Goal: Check status: Check status

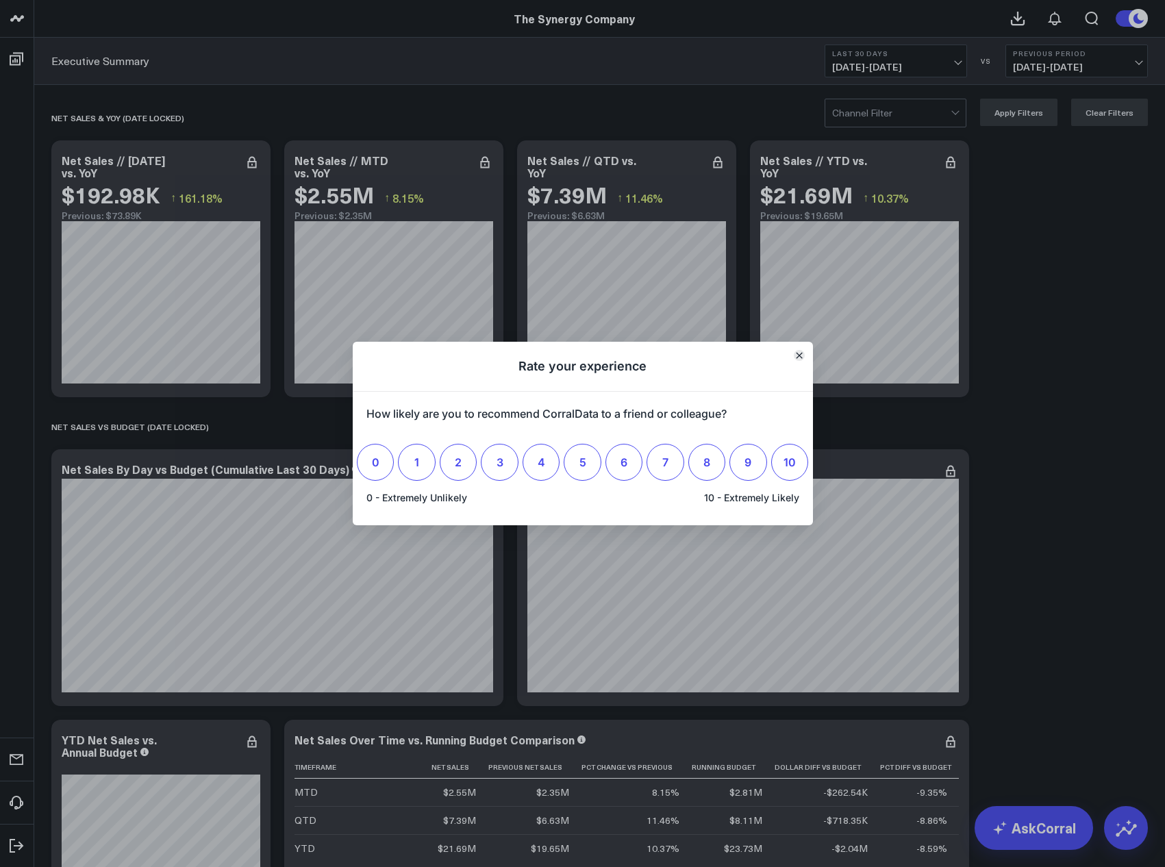
click at [803, 357] on button "Close" at bounding box center [799, 355] width 11 height 11
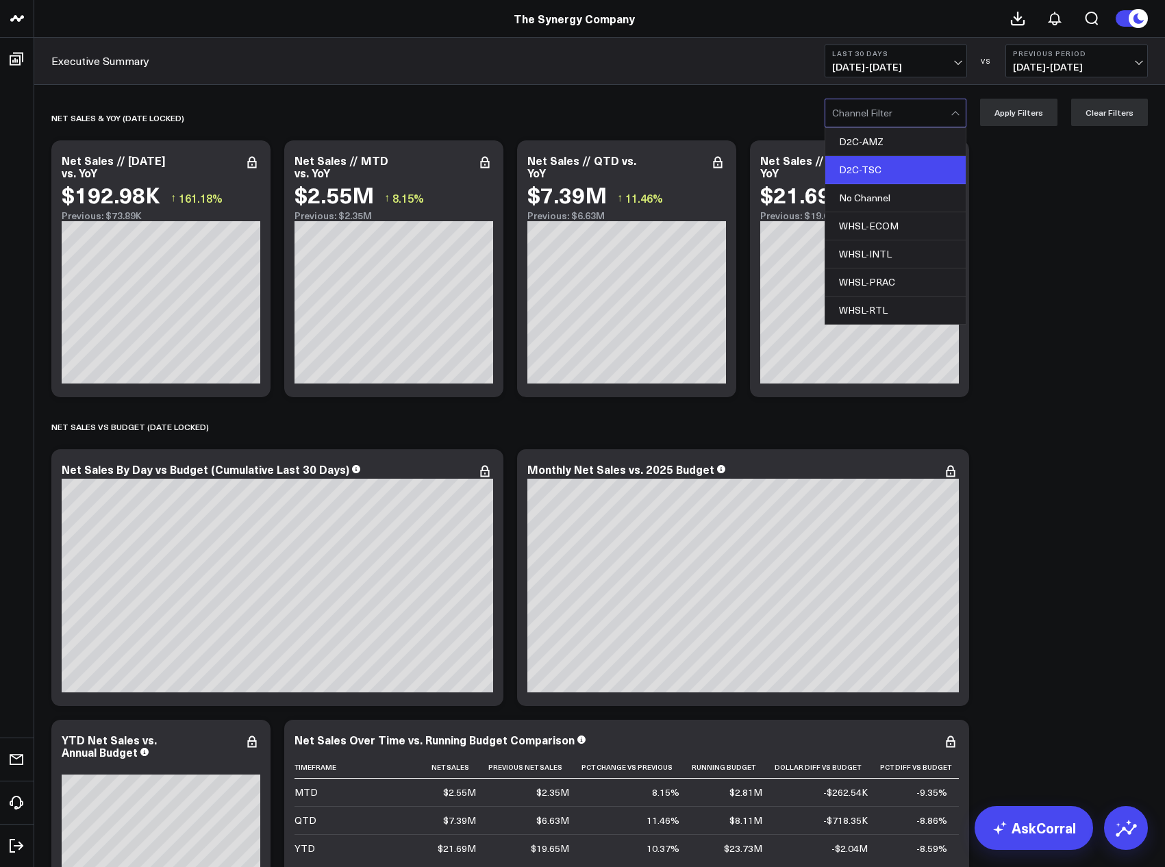
click at [890, 160] on div "D2C-TSC" at bounding box center [896, 170] width 140 height 28
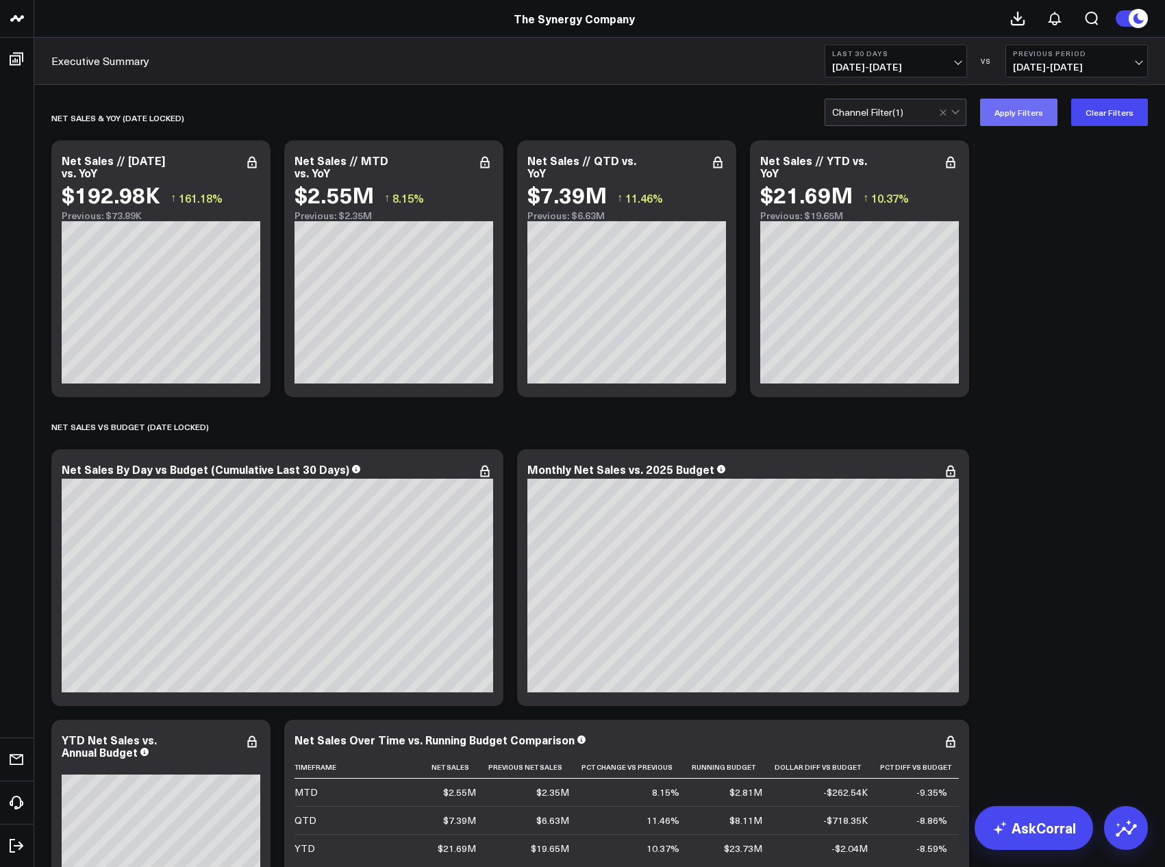
click at [1018, 123] on button "Apply Filters" at bounding box center [1018, 112] width 77 height 27
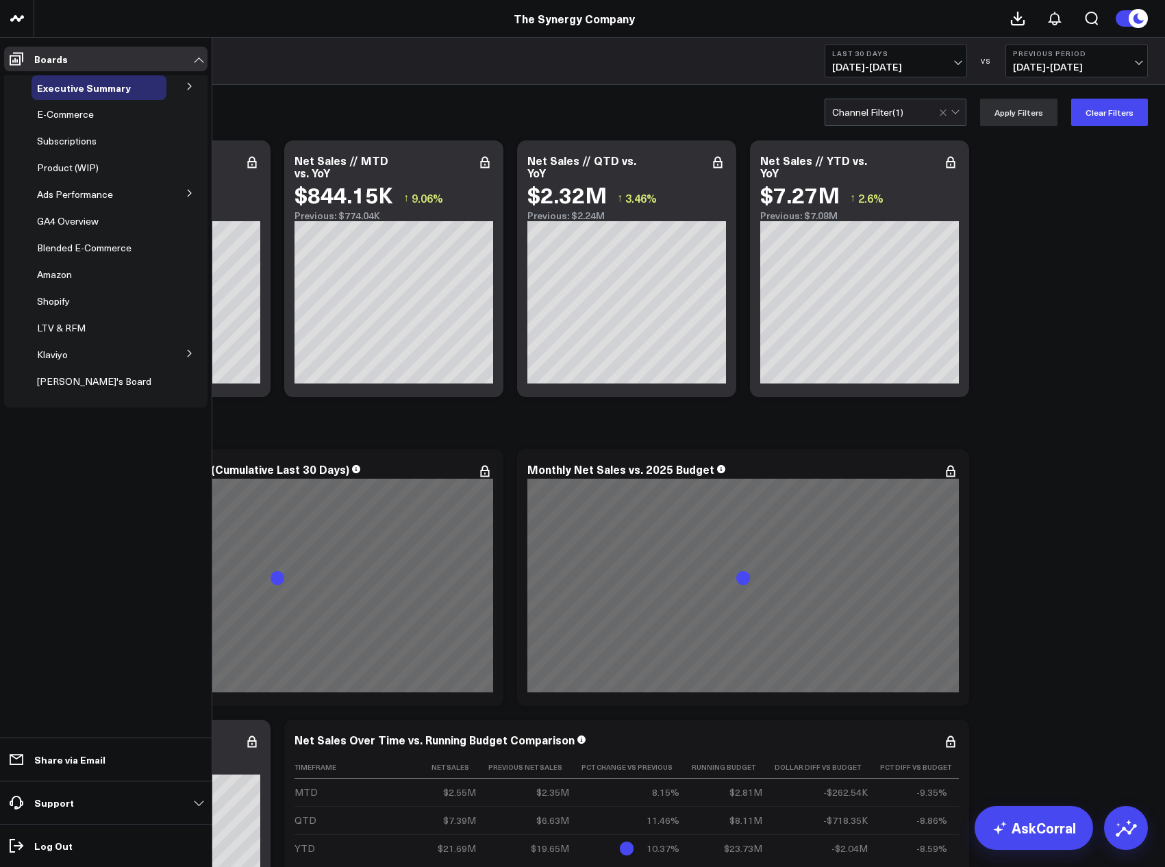
click at [192, 193] on icon at bounding box center [190, 193] width 8 height 8
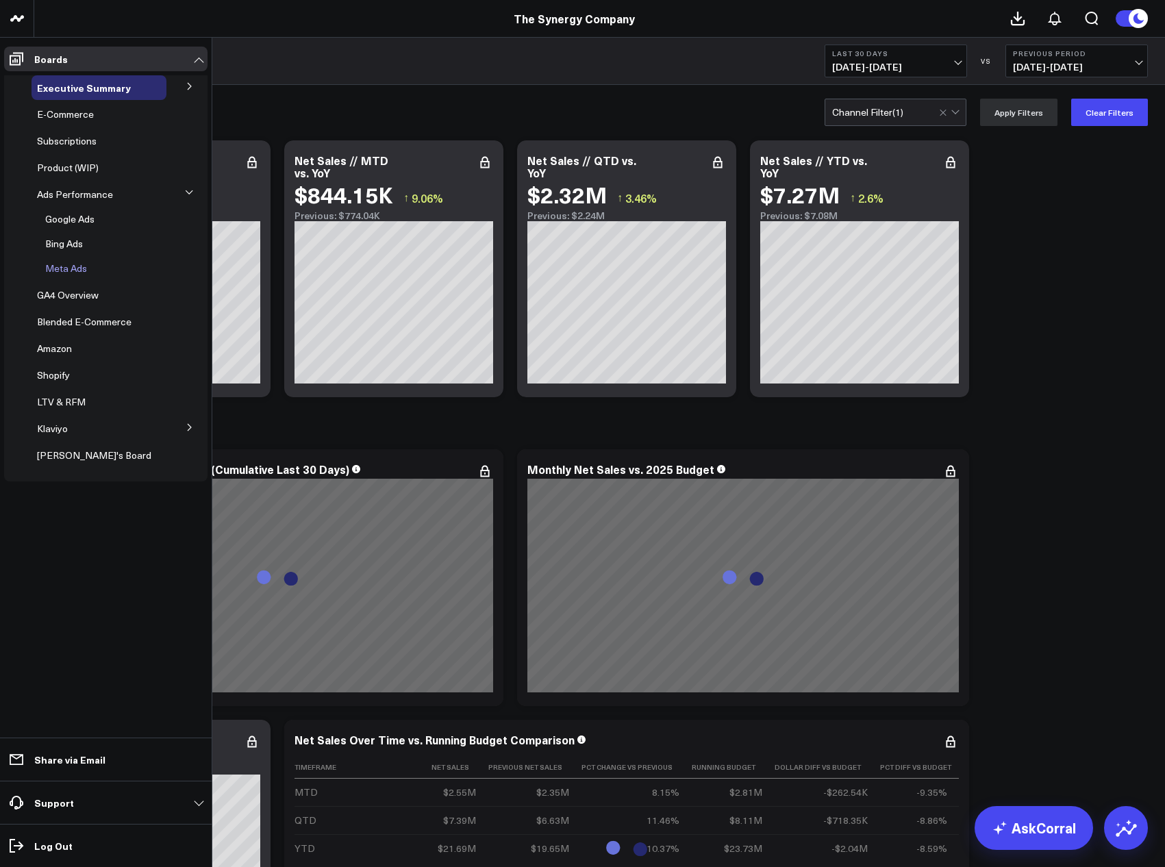
click at [82, 267] on span "Meta Ads" at bounding box center [66, 268] width 42 height 13
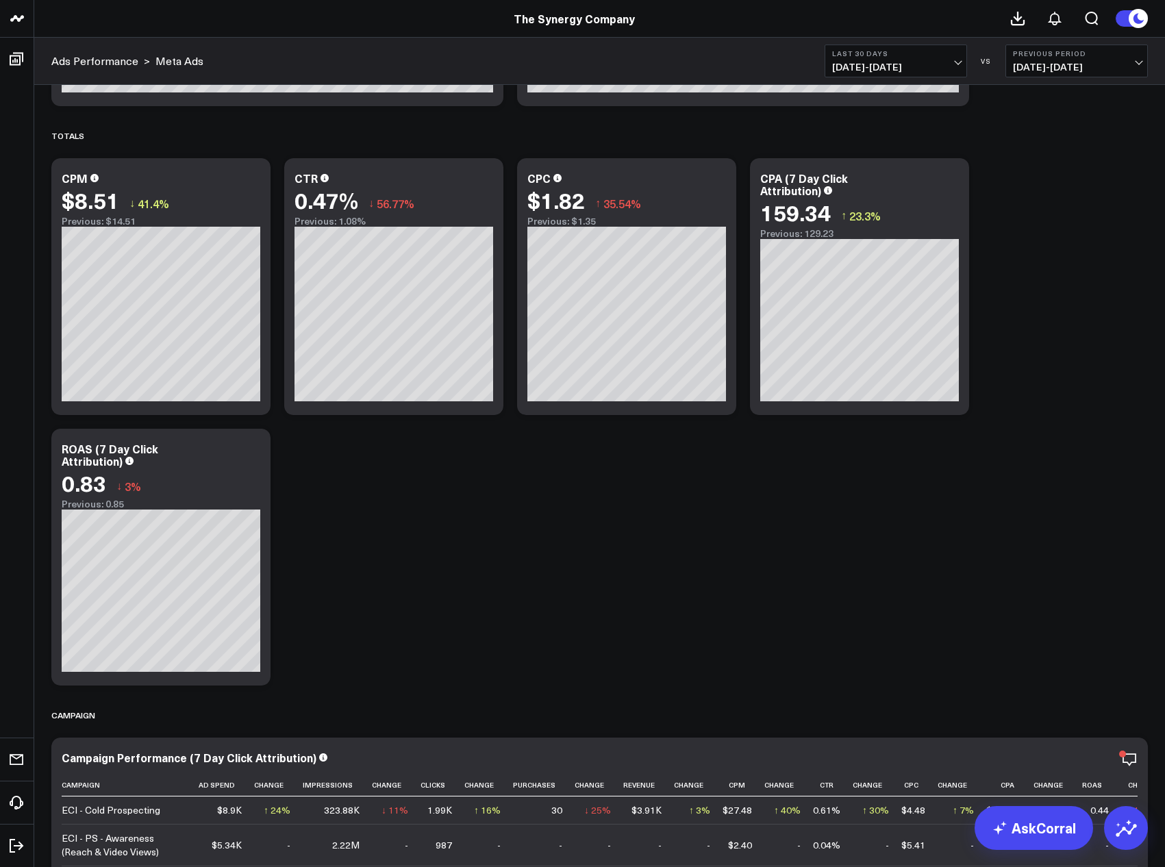
scroll to position [1165, 0]
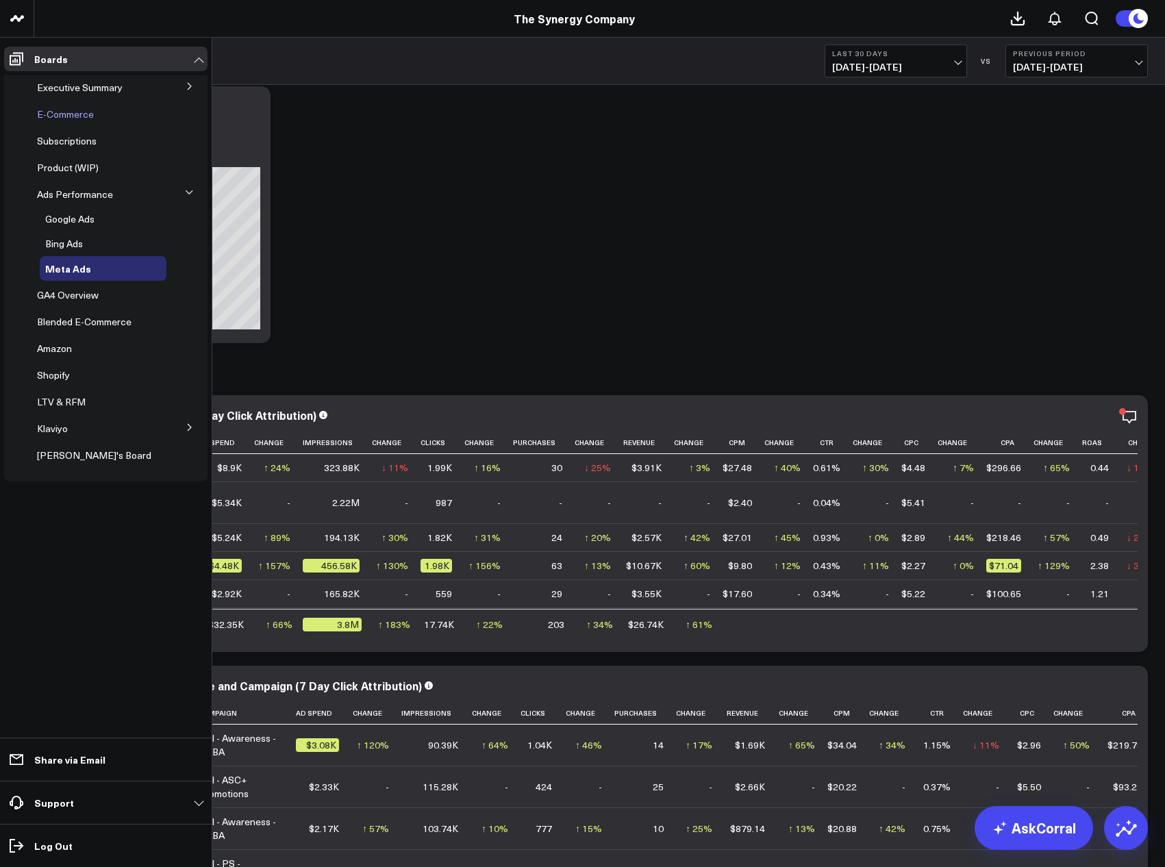
click at [79, 115] on span "E-Commerce" at bounding box center [65, 114] width 57 height 13
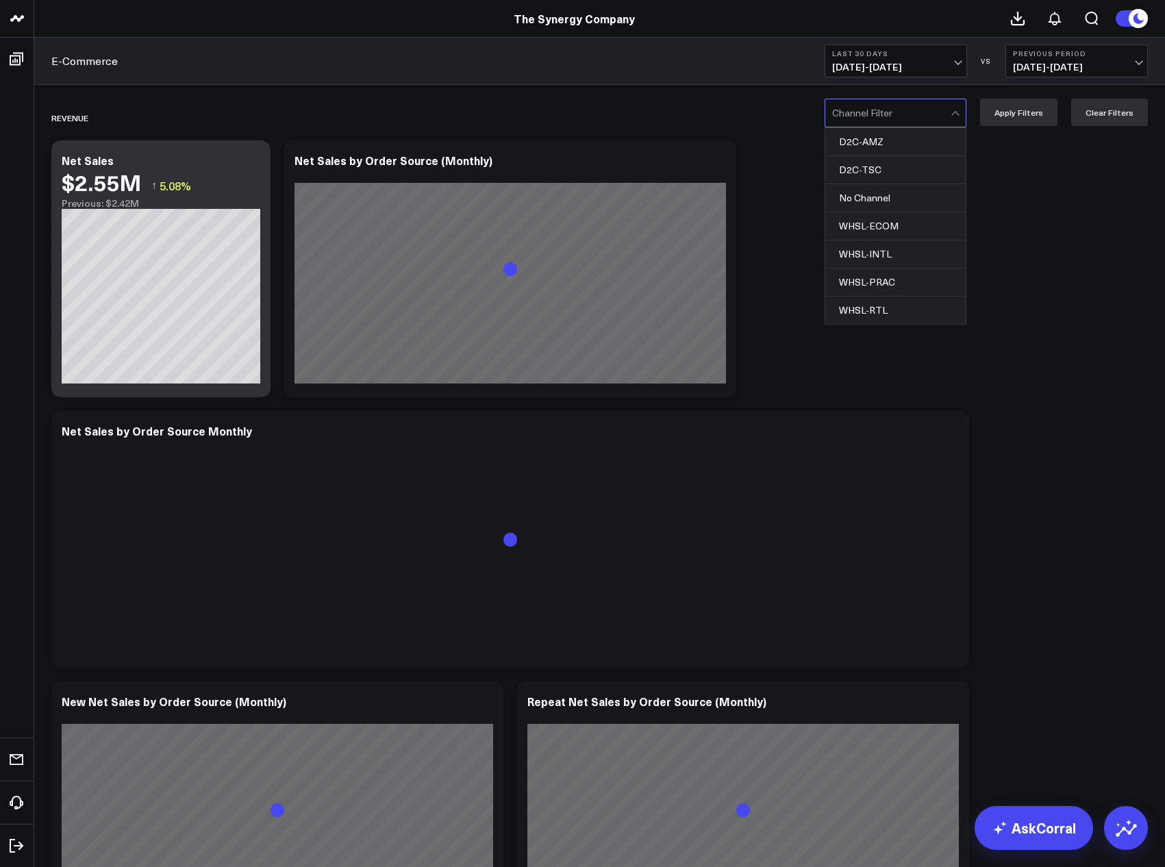
click at [961, 118] on div at bounding box center [957, 112] width 12 height 27
click at [882, 163] on div "D2C-TSC" at bounding box center [896, 170] width 140 height 28
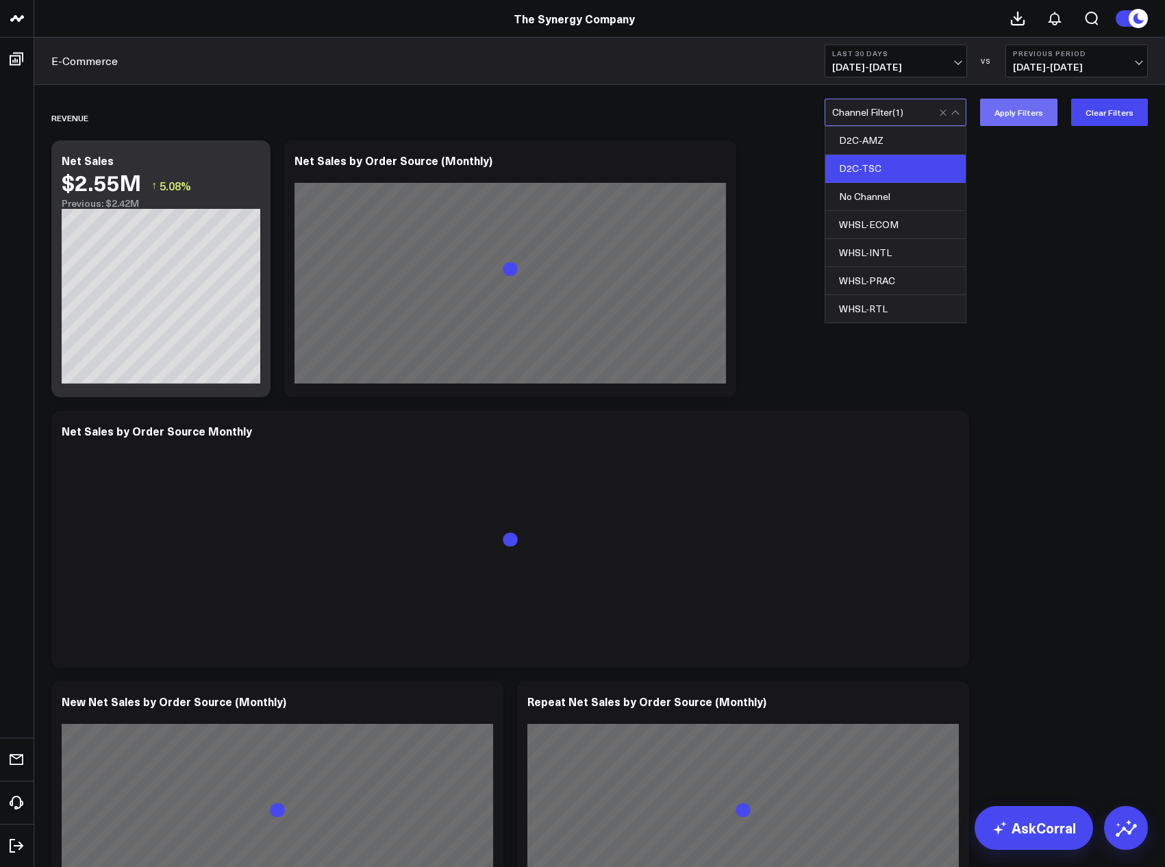
click at [1020, 115] on button "Apply Filters" at bounding box center [1018, 112] width 77 height 27
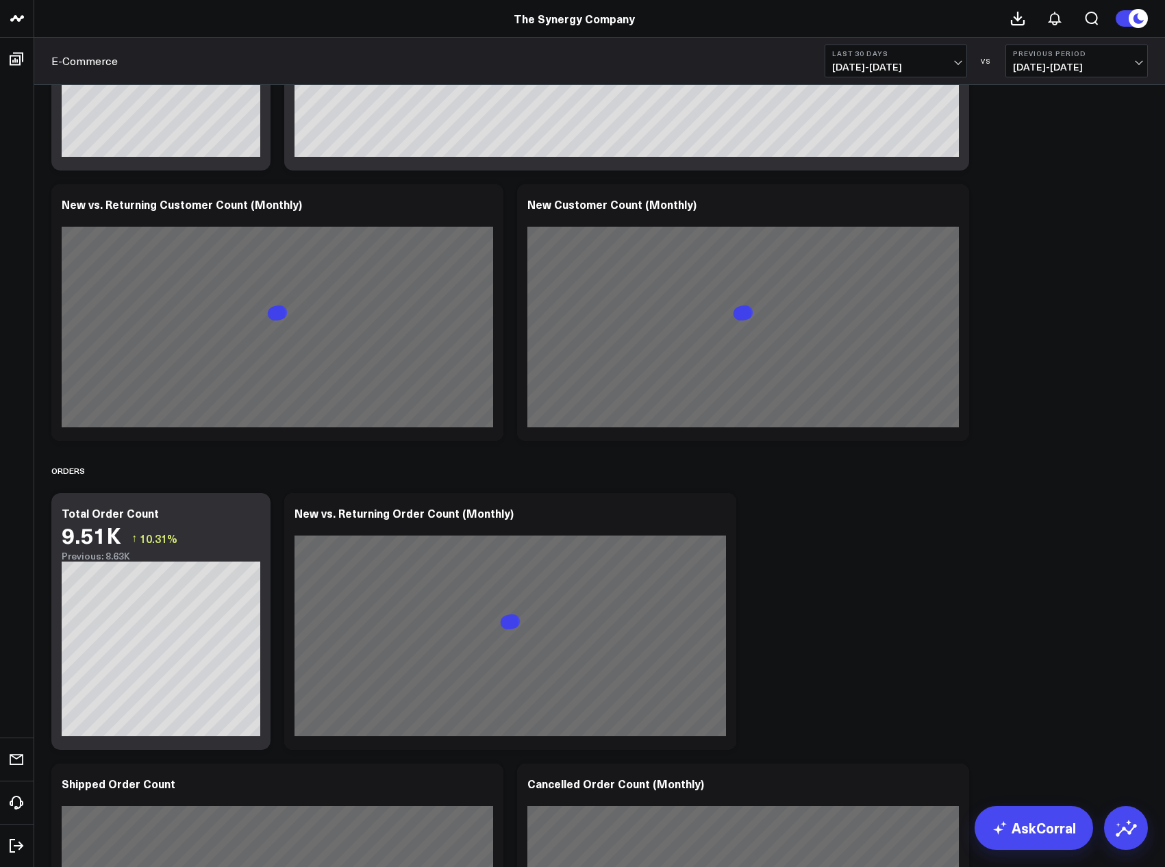
scroll to position [1852, 0]
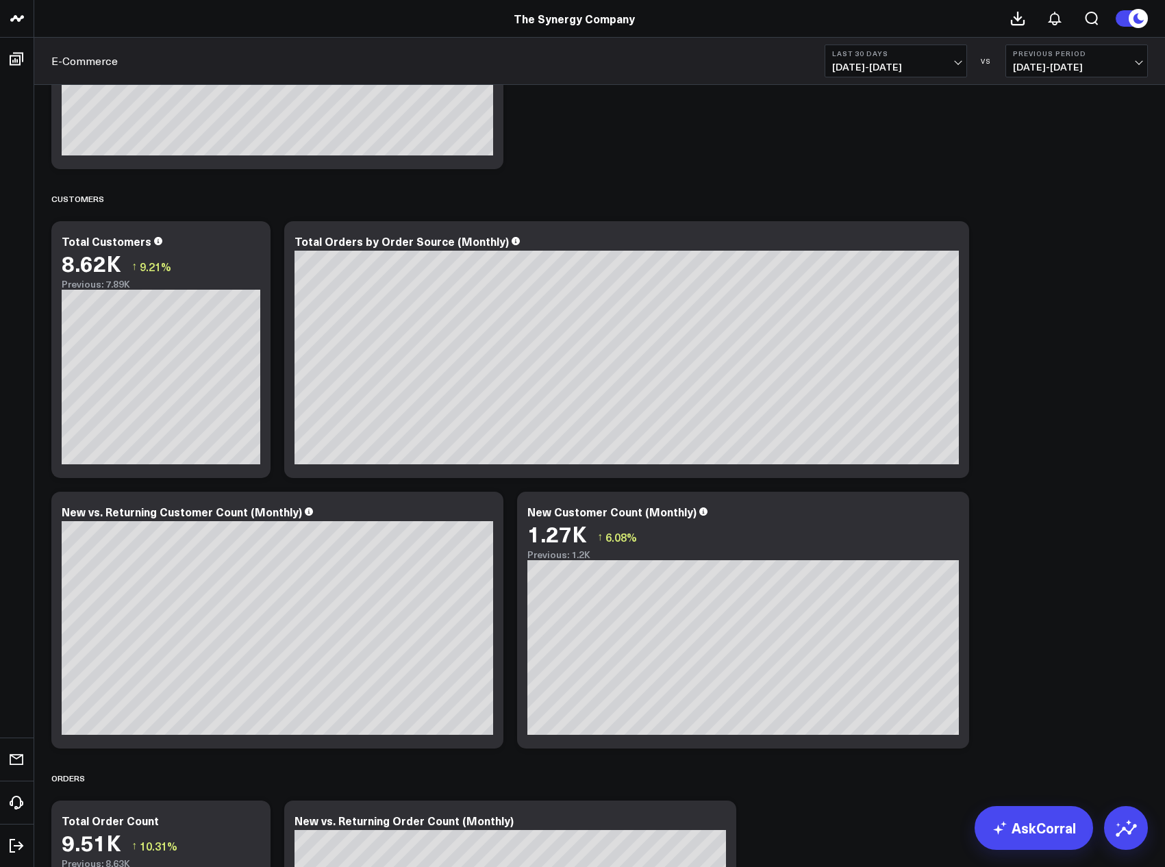
click at [926, 70] on span "[DATE] - [DATE]" at bounding box center [895, 67] width 127 height 11
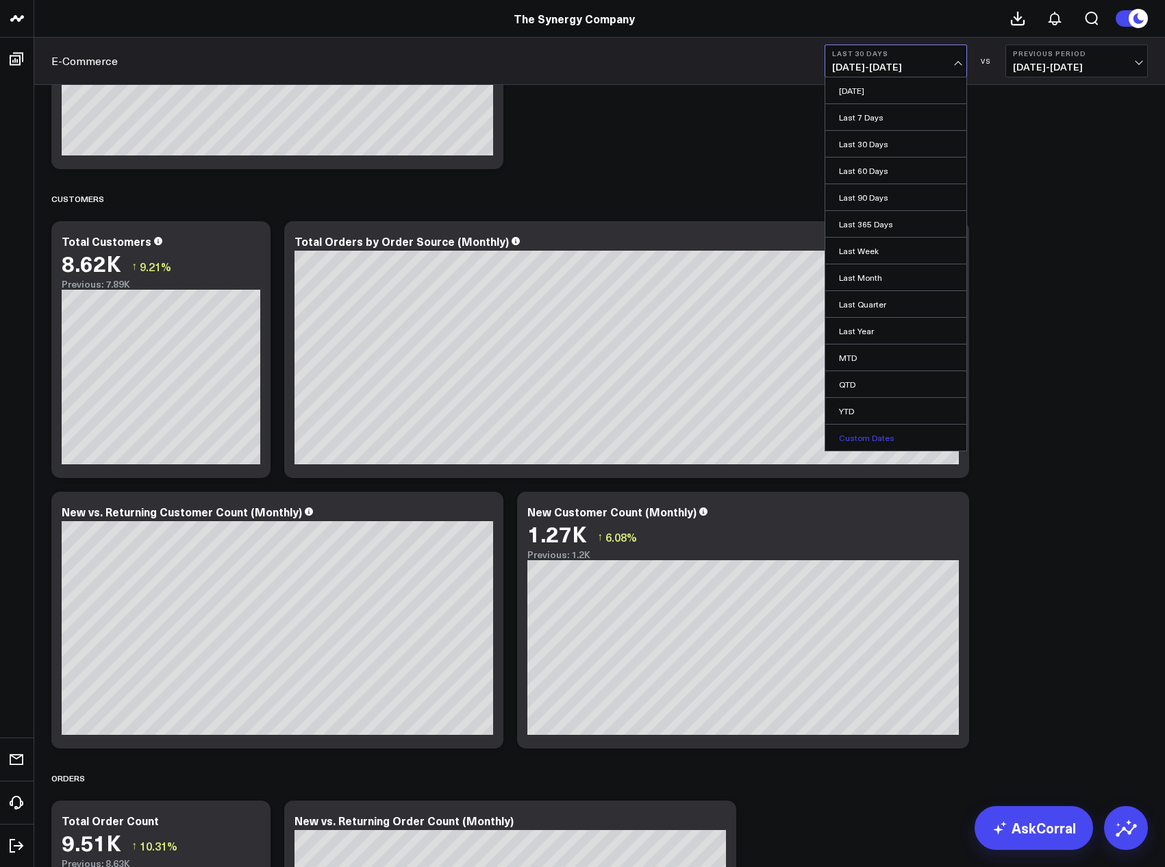
click at [870, 432] on link "Custom Dates" at bounding box center [896, 438] width 141 height 26
select select "9"
select select "2025"
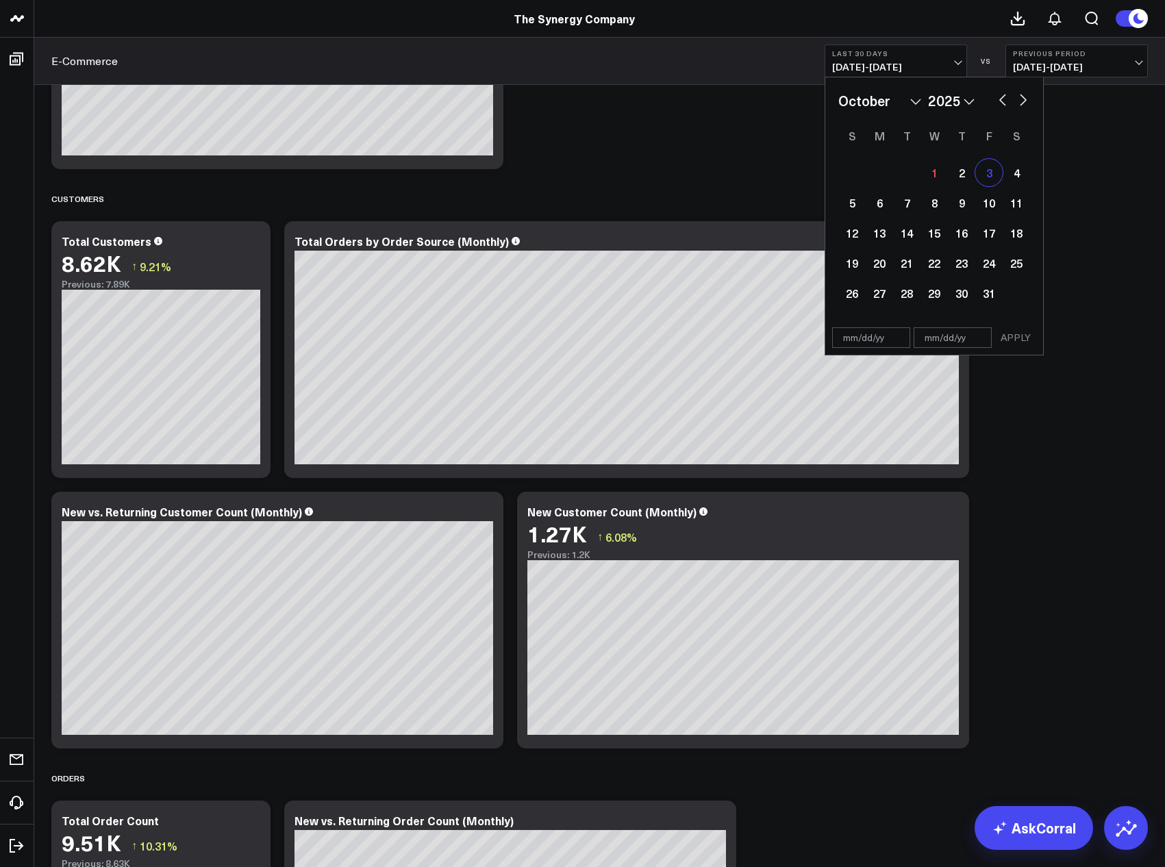
click at [987, 175] on div "3" at bounding box center [989, 172] width 27 height 27
type input "[DATE]"
select select "9"
select select "2025"
click at [1002, 99] on button "button" at bounding box center [1003, 98] width 14 height 16
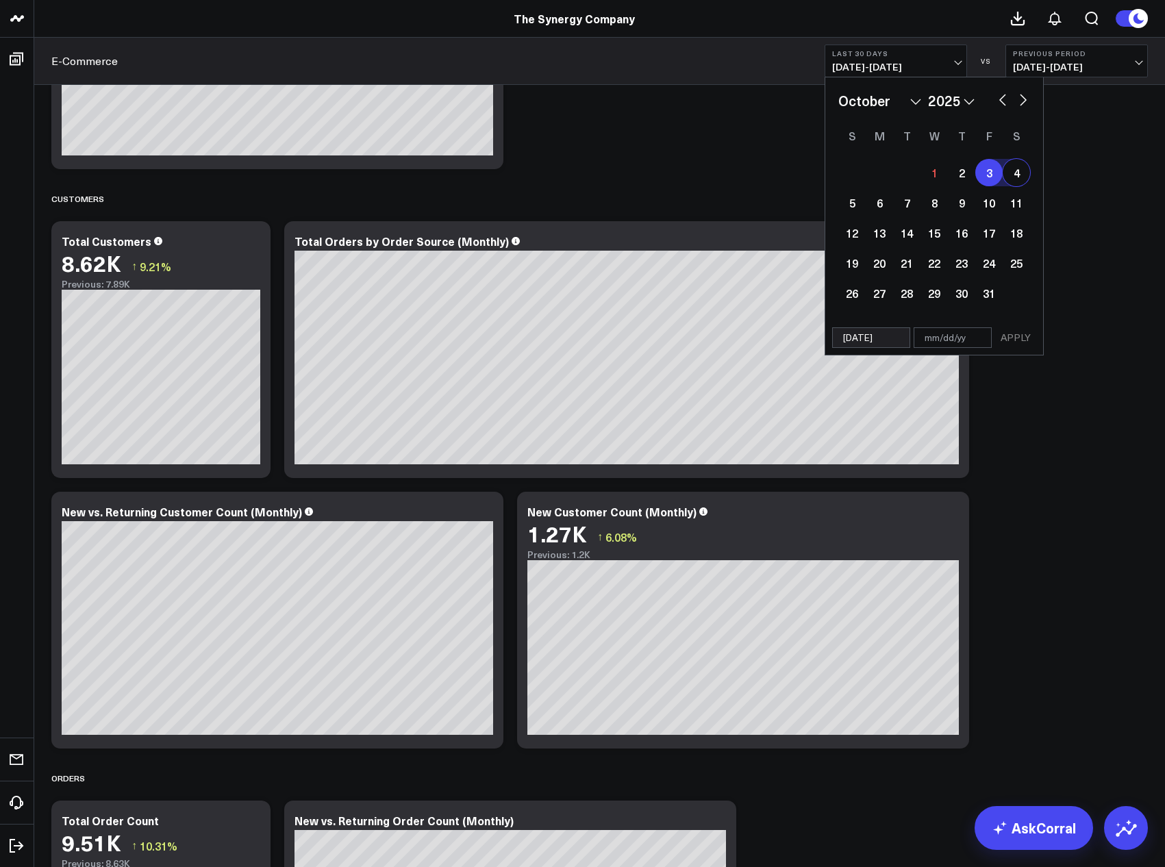
select select "8"
select select "2025"
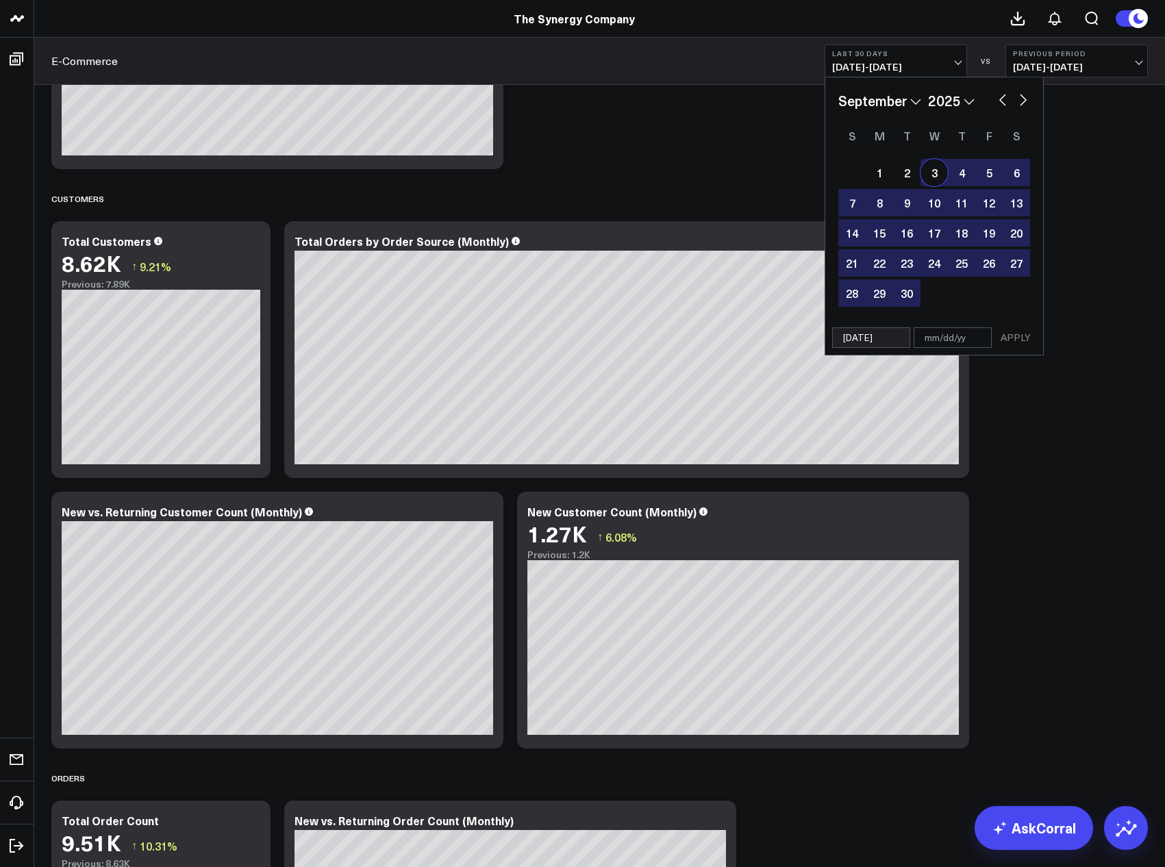
click at [926, 177] on div "3" at bounding box center [934, 172] width 27 height 27
type input "[DATE]"
select select "8"
select select "2025"
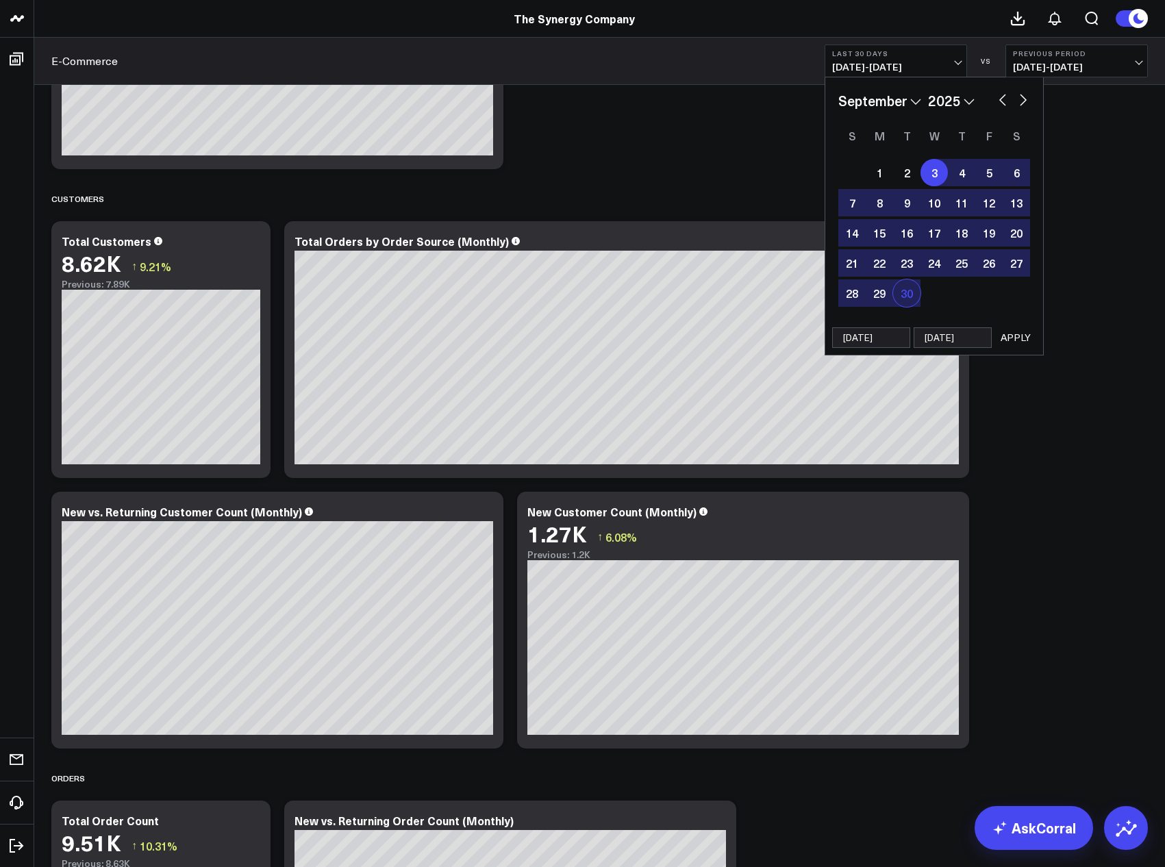
click at [911, 290] on div "30" at bounding box center [906, 293] width 27 height 27
type input "[DATE]"
select select "8"
select select "2025"
click at [939, 175] on div "3" at bounding box center [934, 172] width 27 height 27
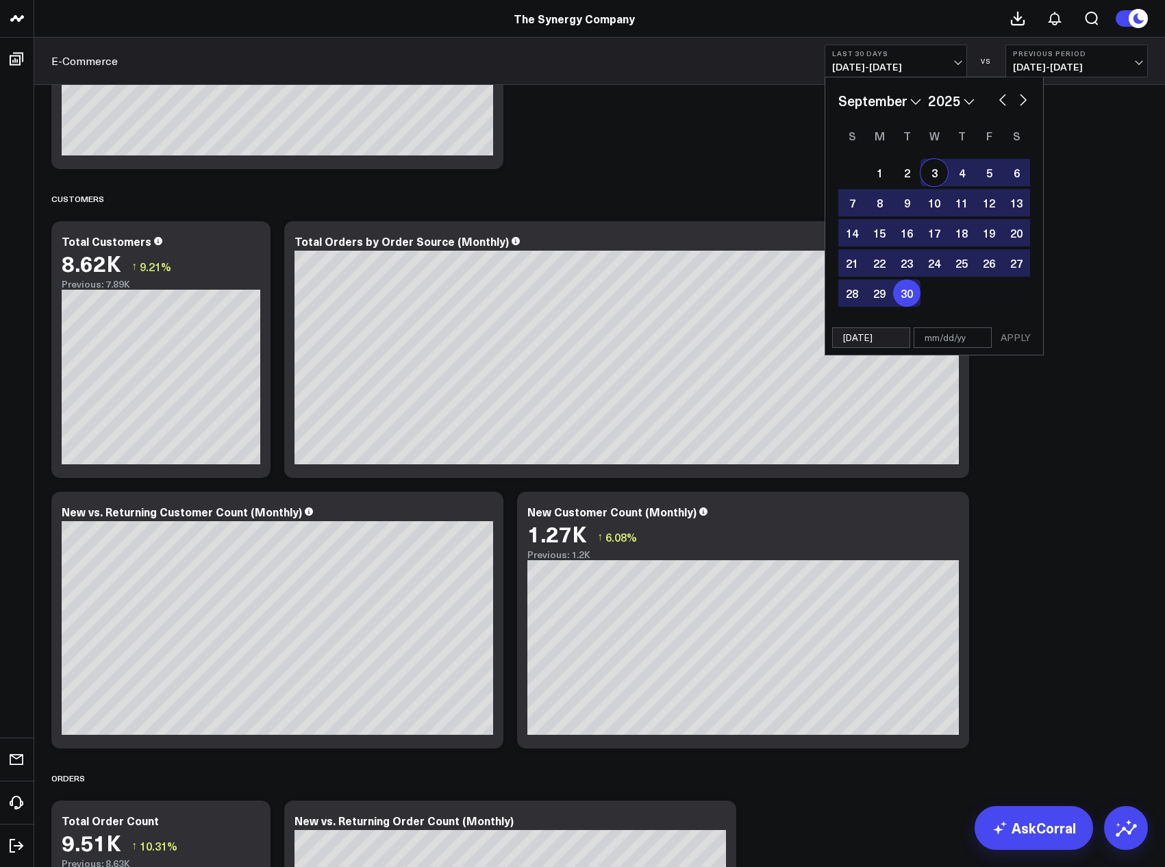
type input "[DATE]"
select select "8"
select select "2025"
click at [1010, 335] on button "APPLY" at bounding box center [1016, 338] width 41 height 21
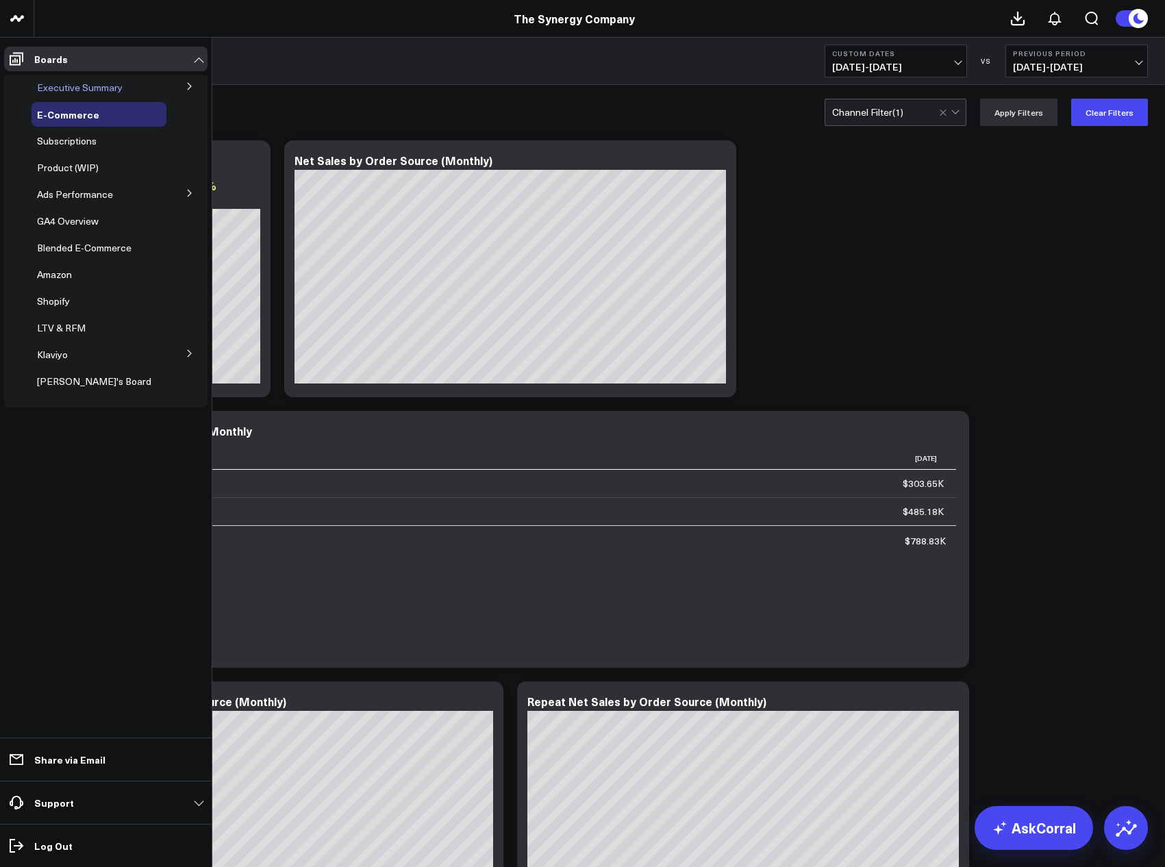
click at [98, 76] on div "Executive Summary" at bounding box center [99, 87] width 135 height 25
click at [103, 92] on span "Executive Summary" at bounding box center [80, 87] width 86 height 13
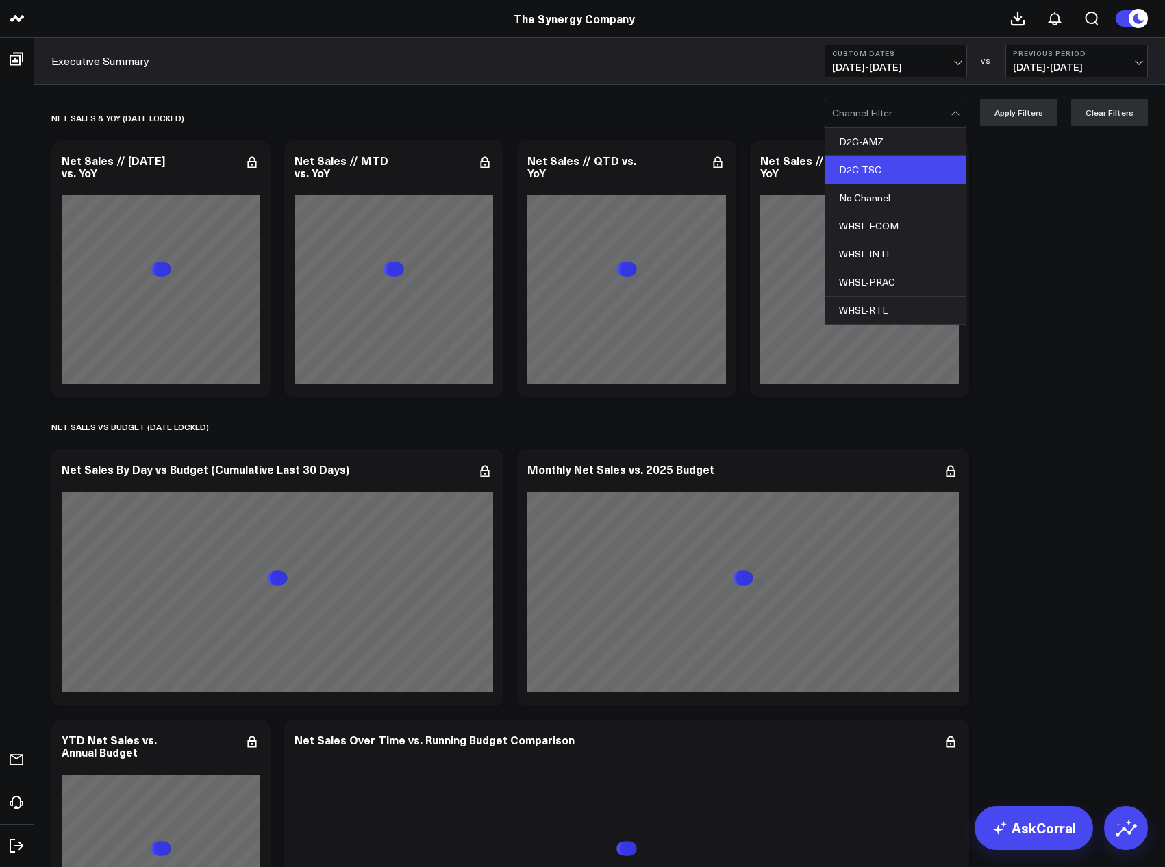
click at [885, 171] on div "D2C-TSC" at bounding box center [896, 170] width 140 height 28
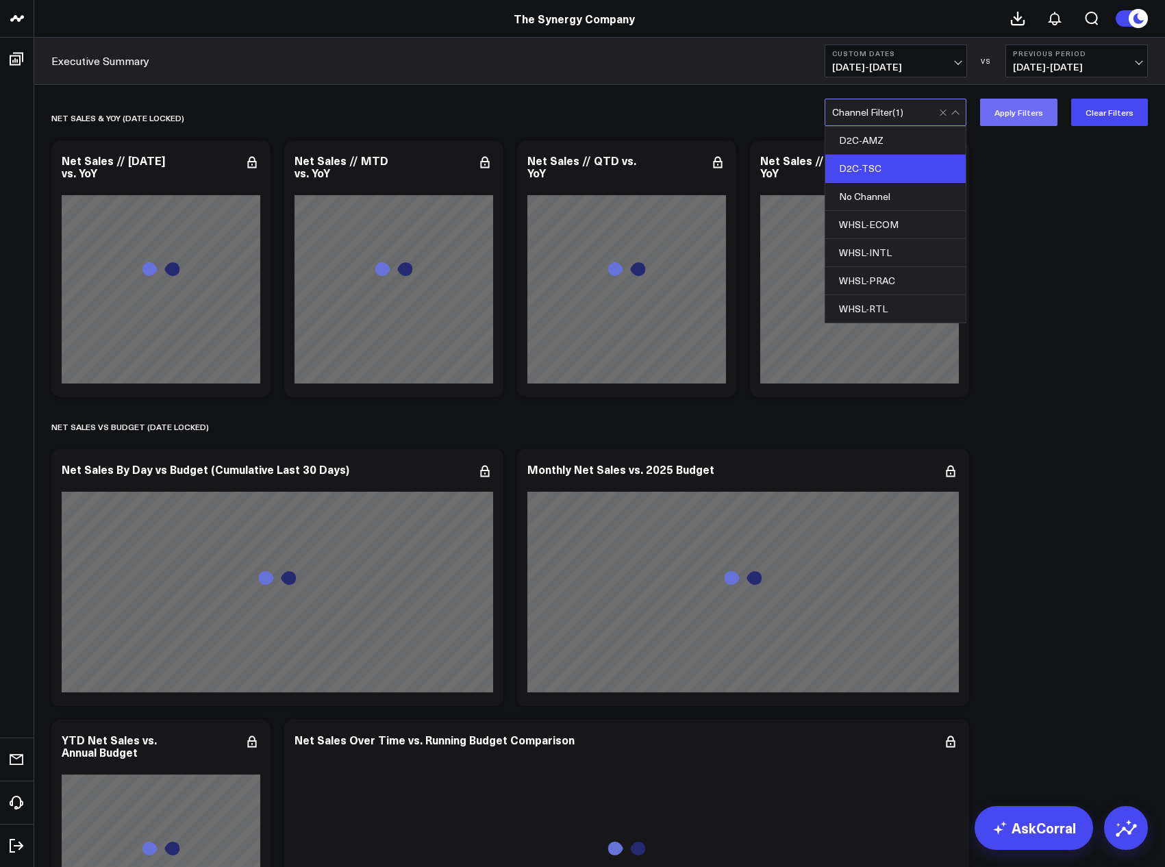
click at [1031, 110] on button "Apply Filters" at bounding box center [1018, 112] width 77 height 27
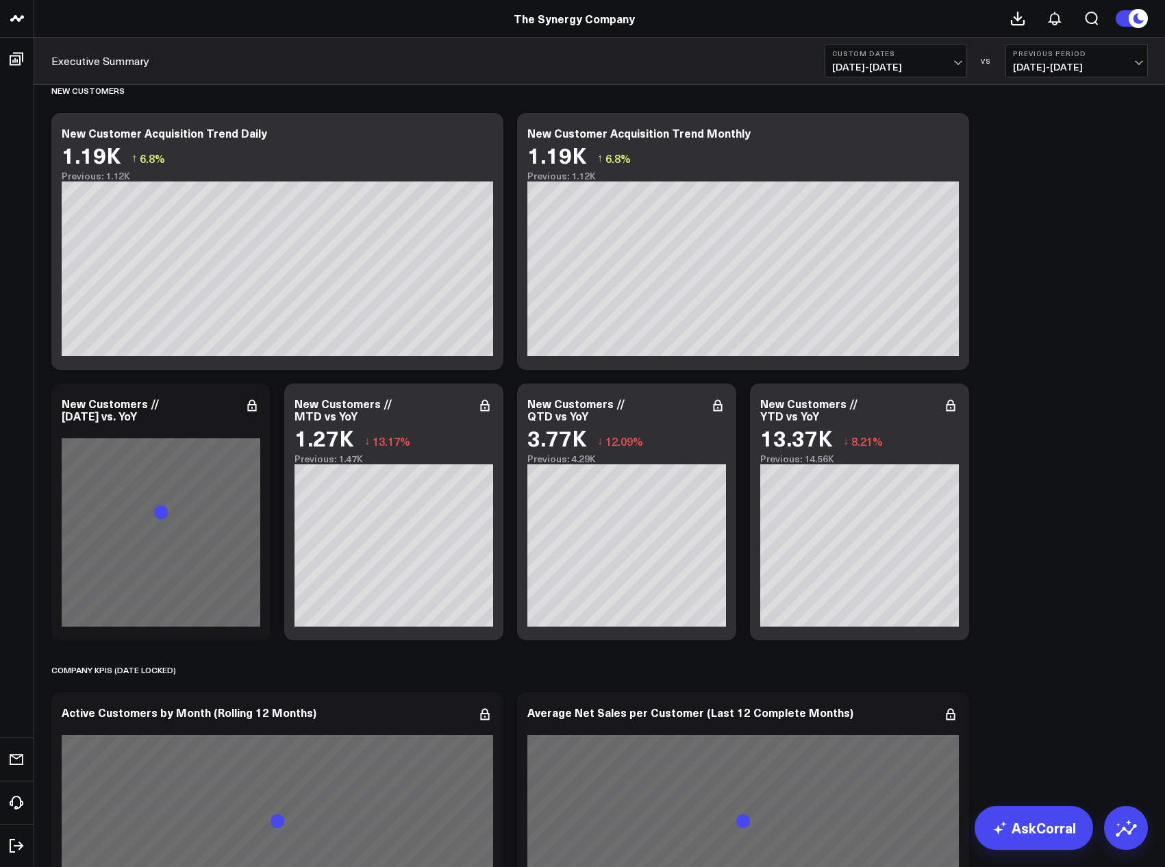
scroll to position [2210, 0]
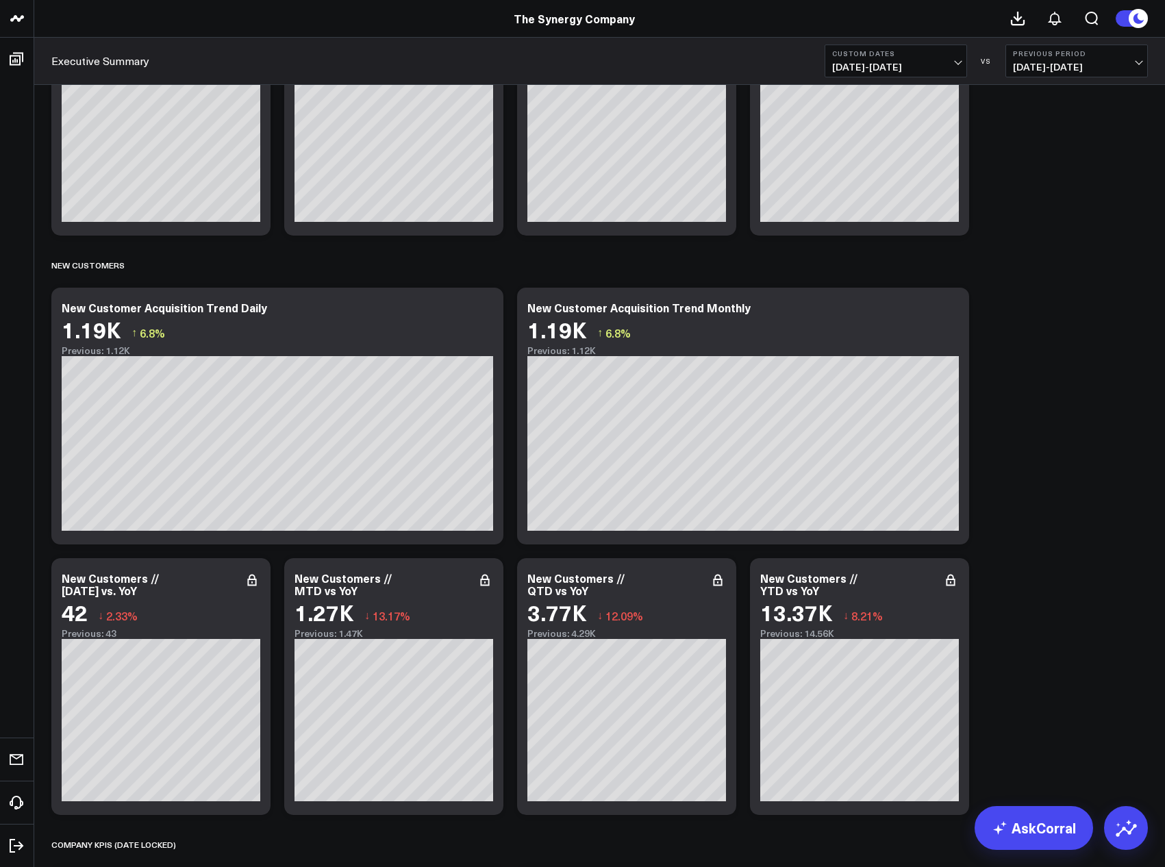
click at [946, 61] on button "Custom Dates [DATE] - [DATE]" at bounding box center [896, 61] width 143 height 33
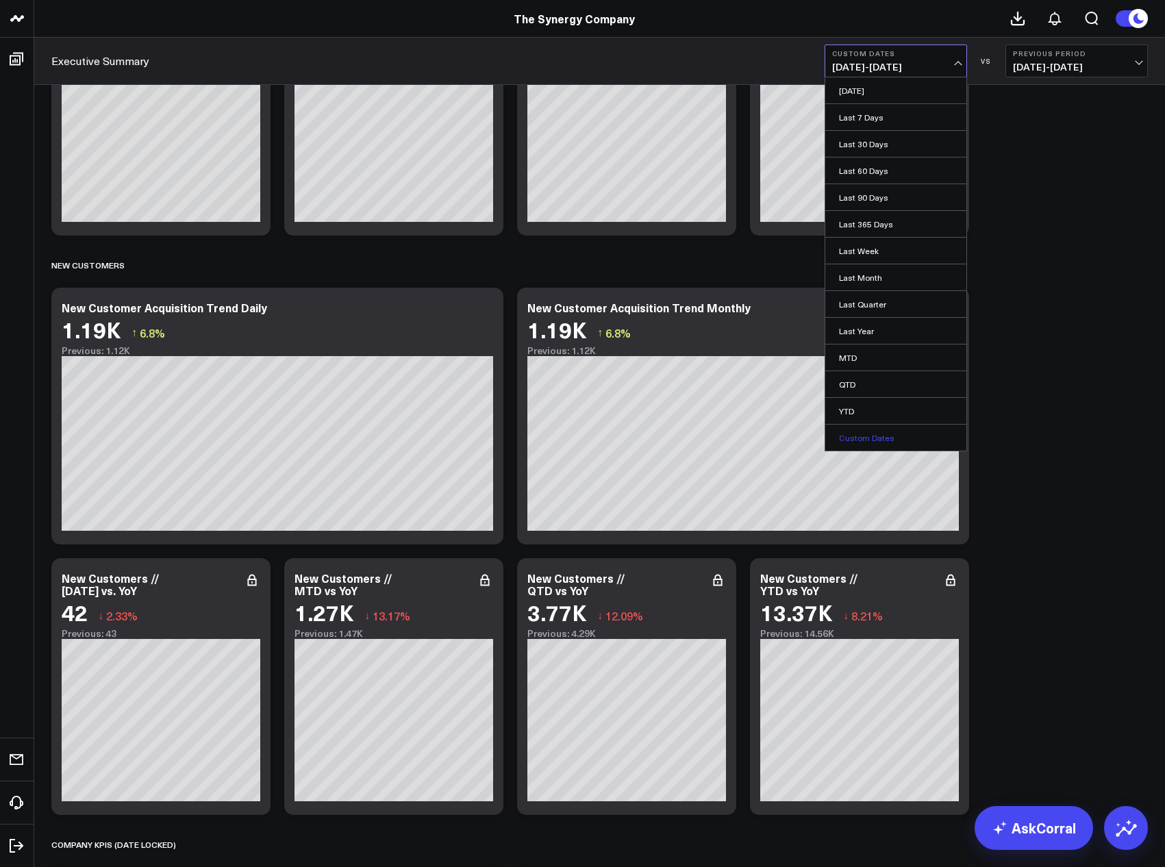
click at [868, 439] on link "Custom Dates" at bounding box center [896, 438] width 141 height 26
select select "9"
select select "2025"
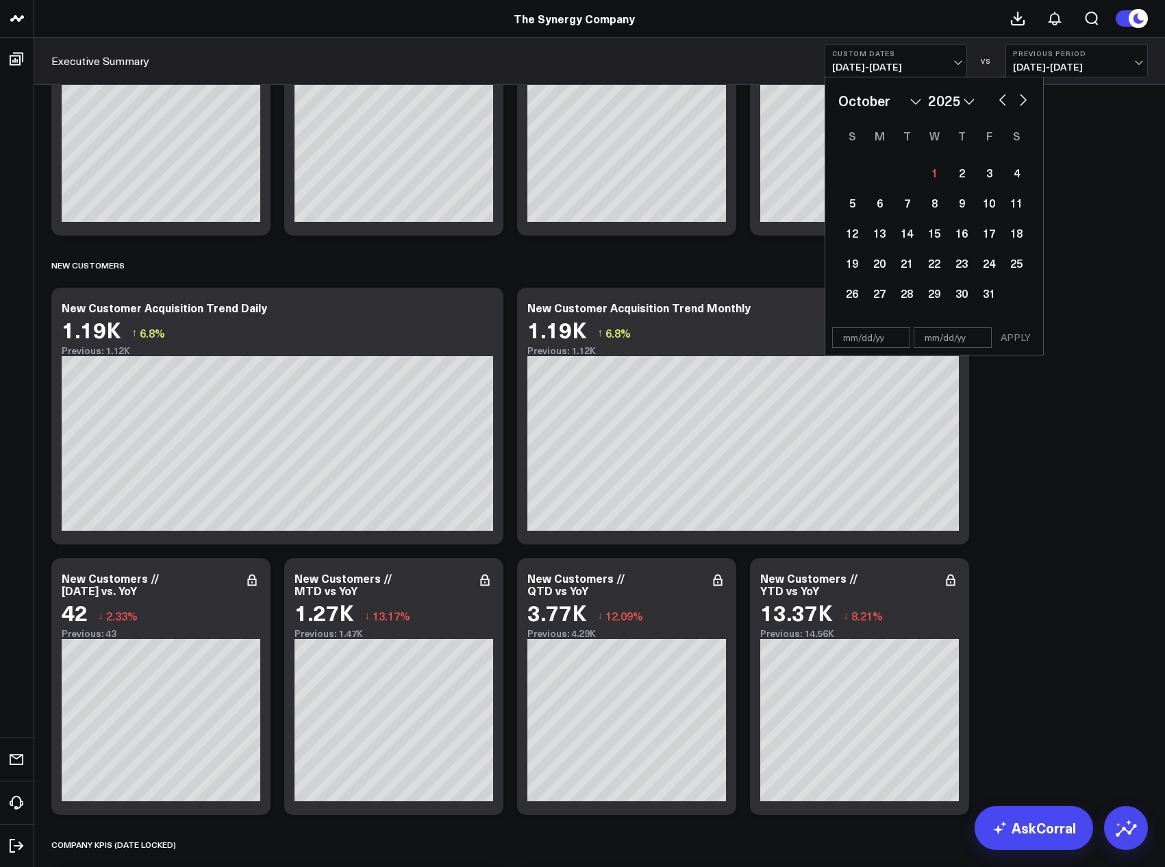
click at [1000, 99] on button "button" at bounding box center [1003, 98] width 14 height 16
select select "8"
select select "2025"
click at [970, 173] on div "4" at bounding box center [961, 172] width 27 height 27
type input "[DATE]"
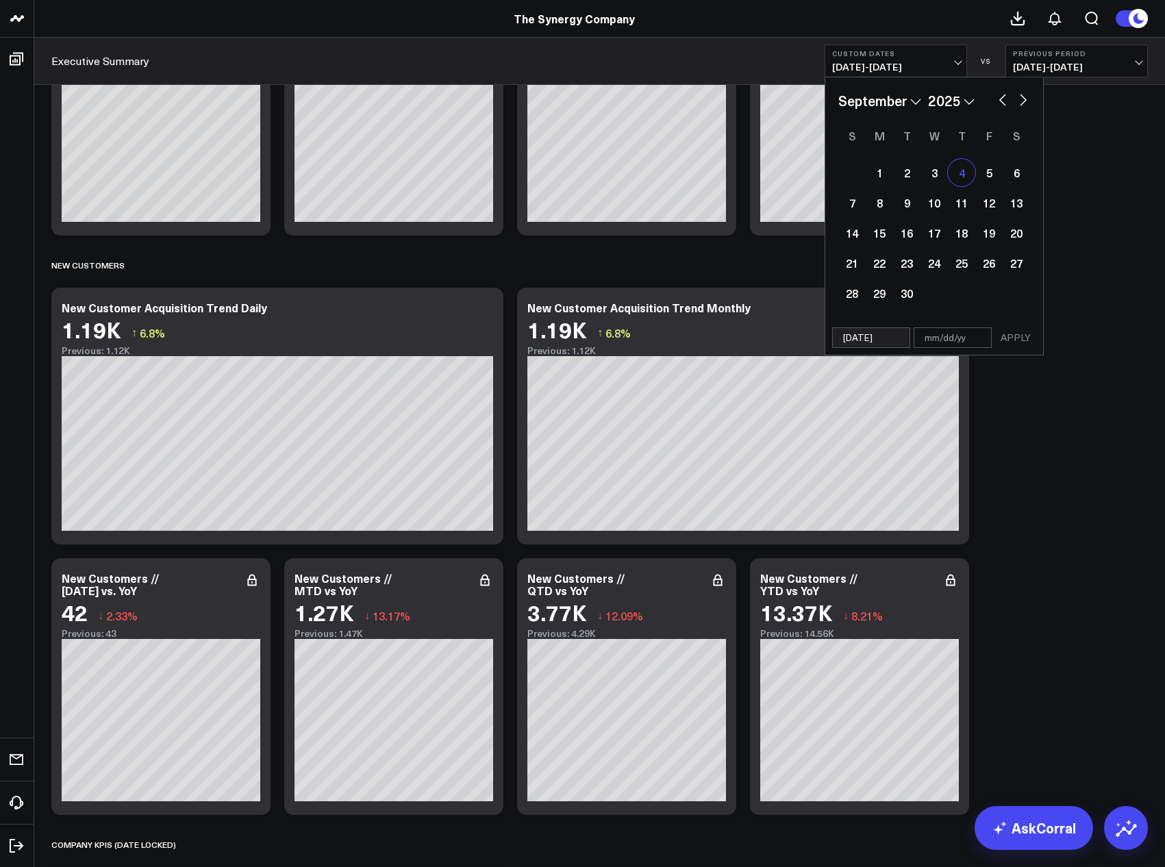
select select "8"
select select "2025"
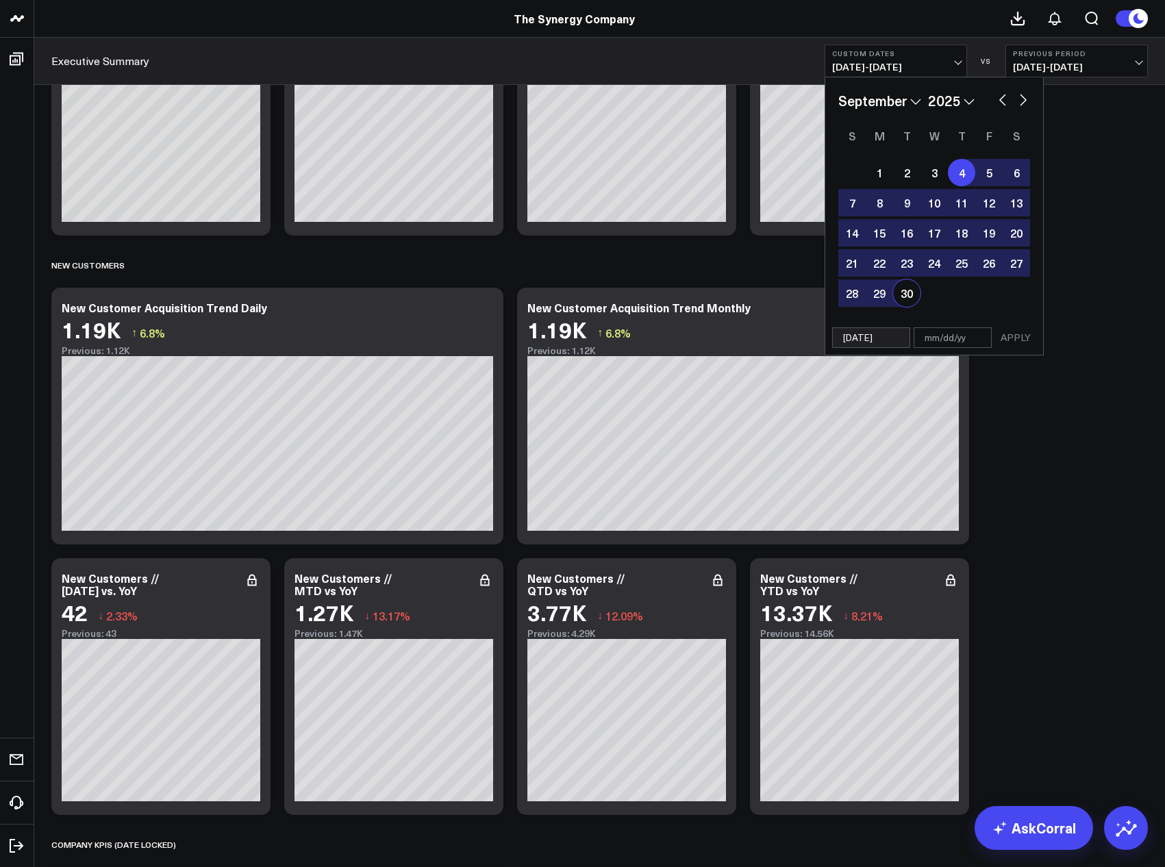
click at [898, 304] on div "30" at bounding box center [906, 293] width 27 height 27
select select "8"
select select "2025"
type input "[DATE]"
click at [1007, 335] on button "APPLY" at bounding box center [1016, 338] width 41 height 21
